Goal: Information Seeking & Learning: Learn about a topic

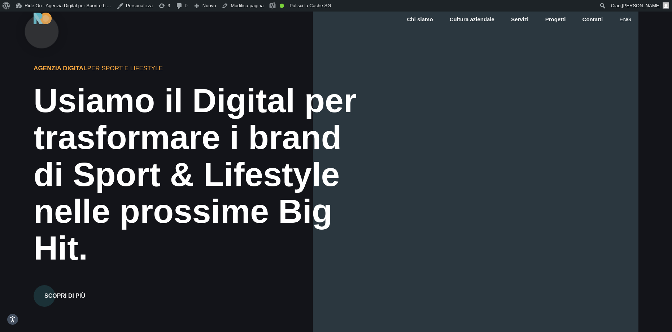
click at [41, 20] on img at bounding box center [43, 19] width 18 height 12
click at [520, 20] on link "Servizi" at bounding box center [519, 20] width 19 height 8
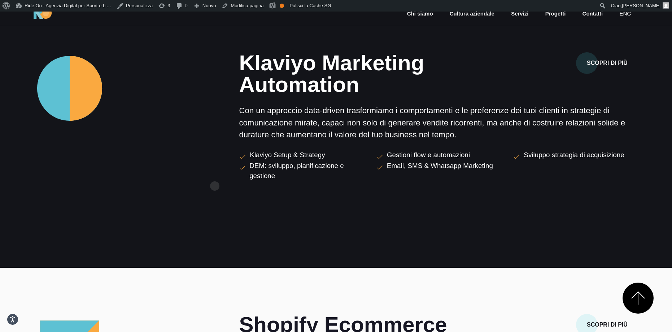
scroll to position [578, 0]
click at [602, 66] on button "Scopri di più" at bounding box center [607, 64] width 62 height 22
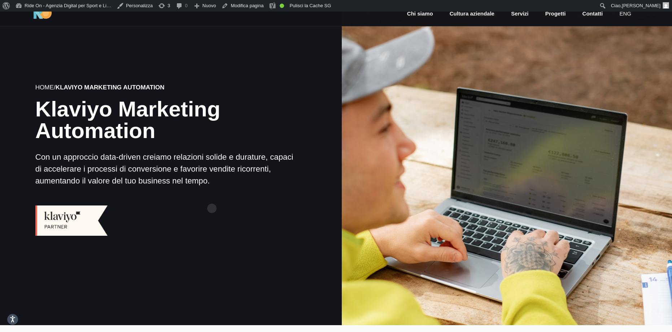
scroll to position [20, 0]
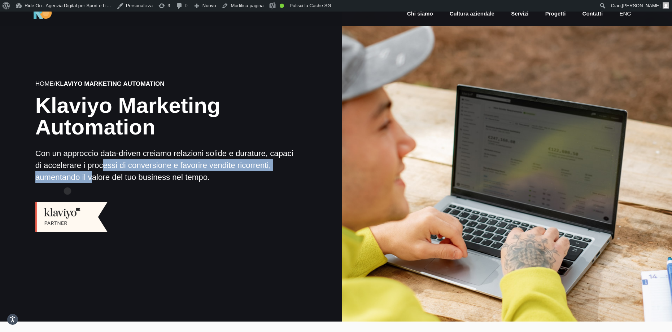
drag, startPoint x: 70, startPoint y: 166, endPoint x: 67, endPoint y: 180, distance: 14.0
click at [67, 180] on p "Con un approccio data-driven creiamo relazioni solide e durature, capaci di acc…" at bounding box center [165, 166] width 260 height 36
copy p "accelerare i processi di conversione e favorire vendite ricorrenti"
